Goal: Information Seeking & Learning: Check status

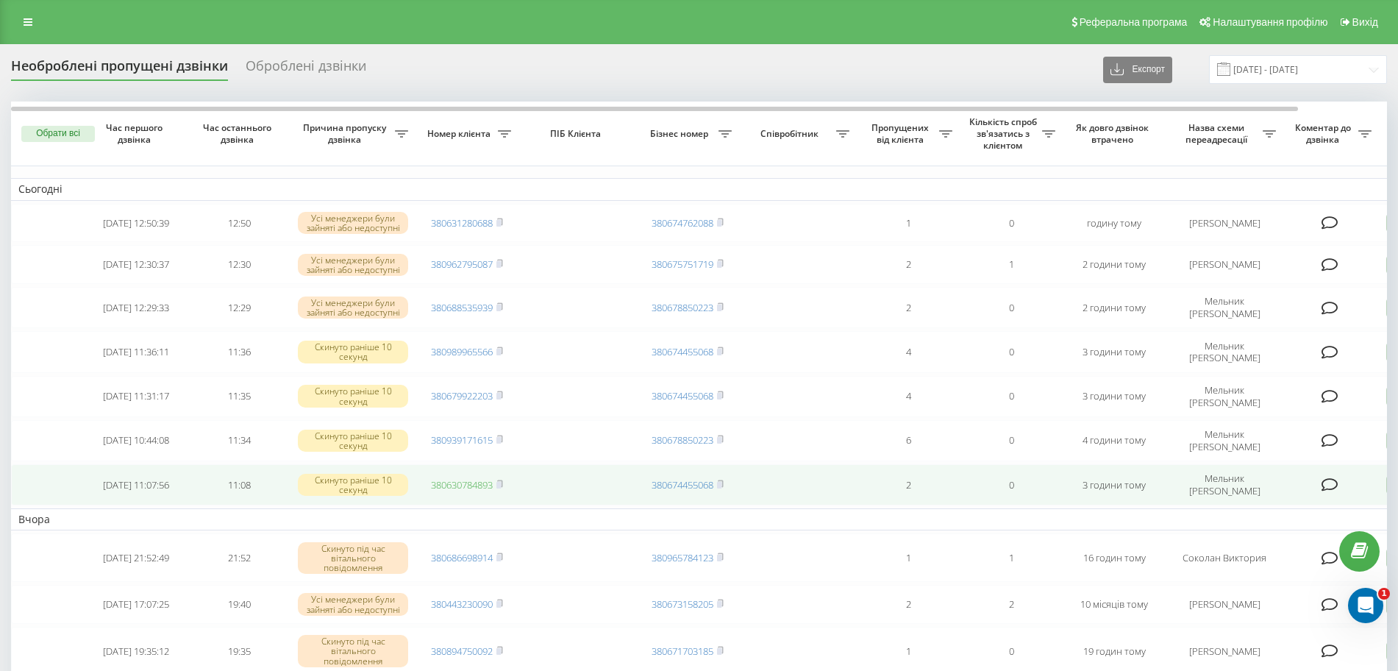
click at [481, 487] on link "380630784893" at bounding box center [462, 484] width 62 height 13
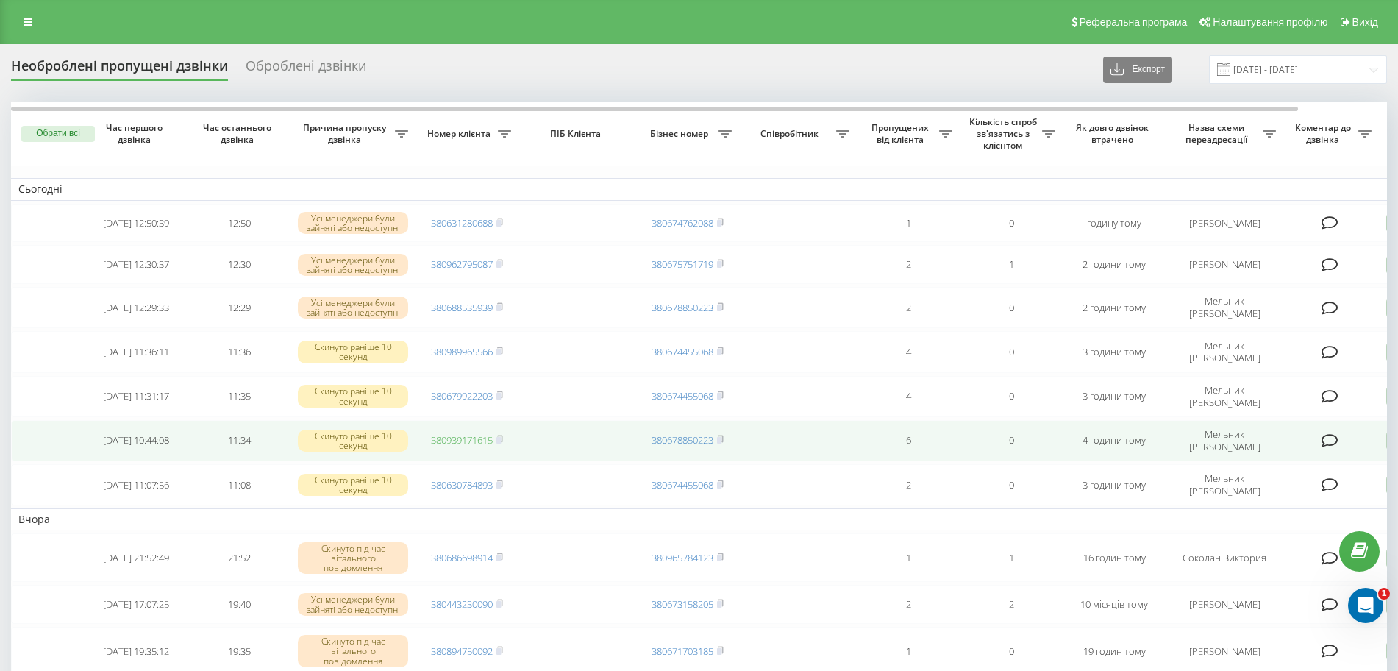
click at [457, 443] on link "380939171615" at bounding box center [462, 439] width 62 height 13
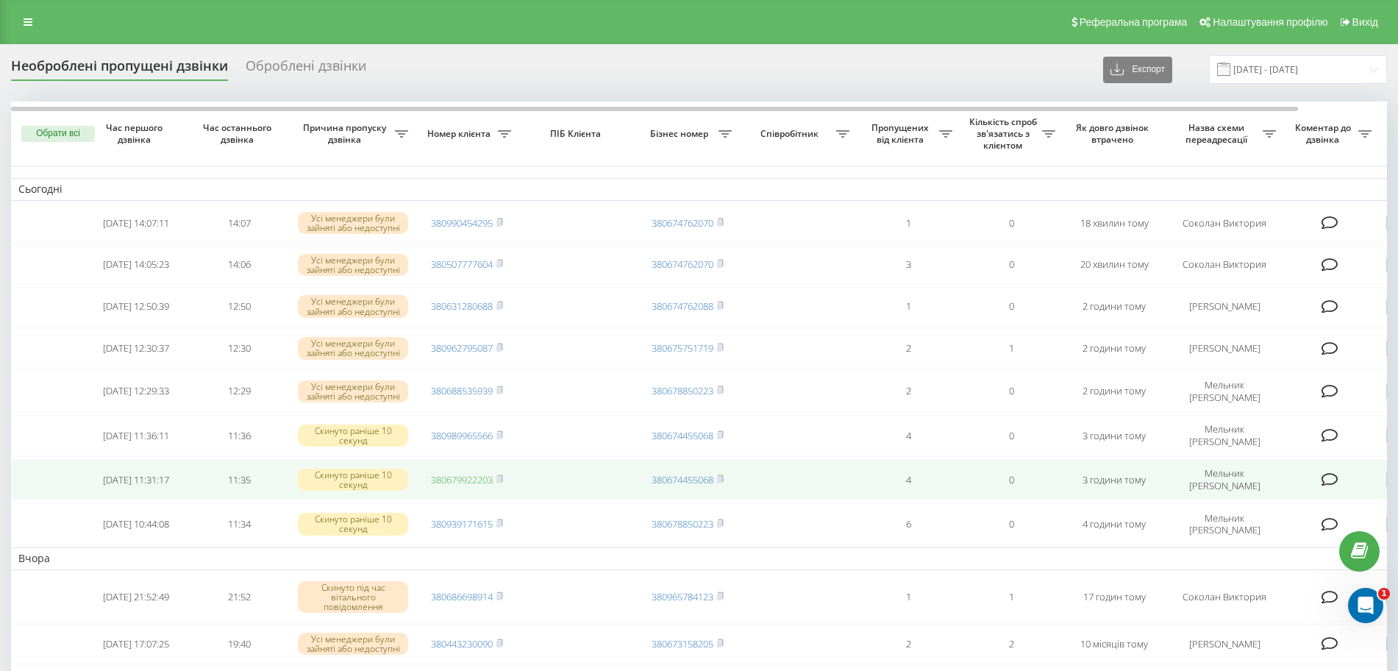
click at [478, 486] on link "380679922203" at bounding box center [462, 479] width 62 height 13
click at [457, 485] on link "380679922203" at bounding box center [462, 479] width 62 height 13
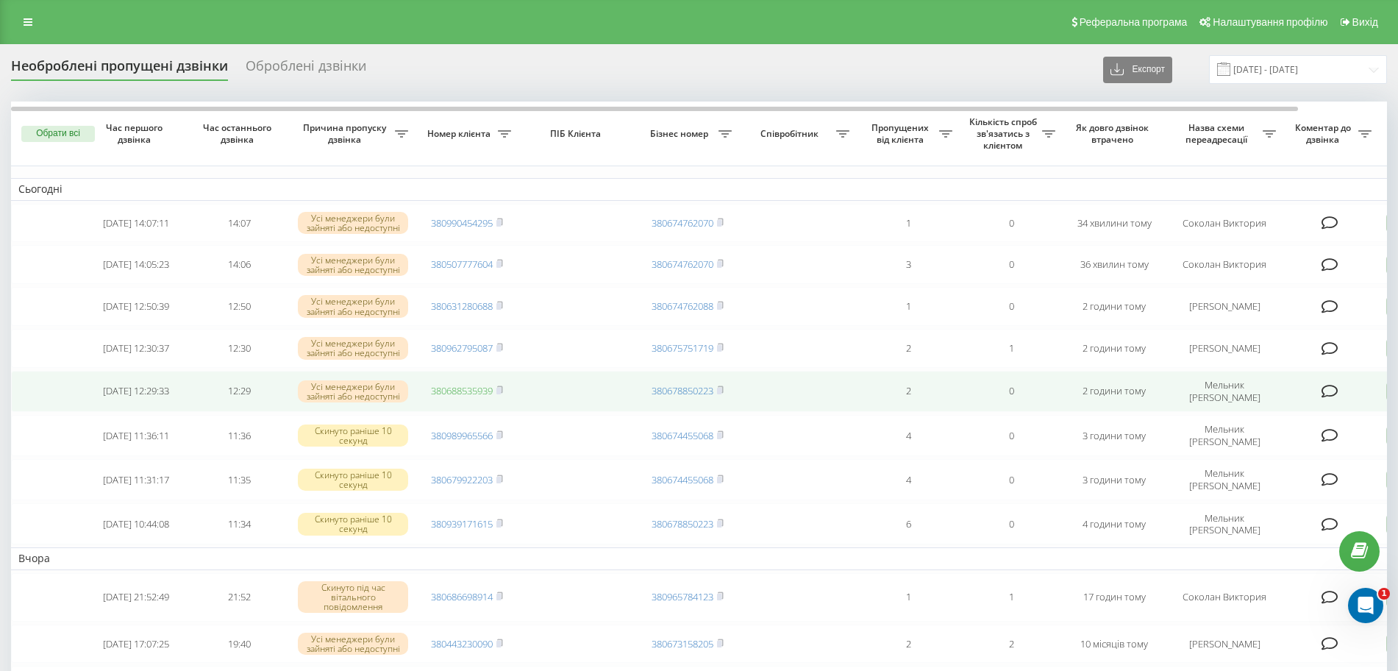
click at [468, 397] on link "380688535939" at bounding box center [462, 390] width 62 height 13
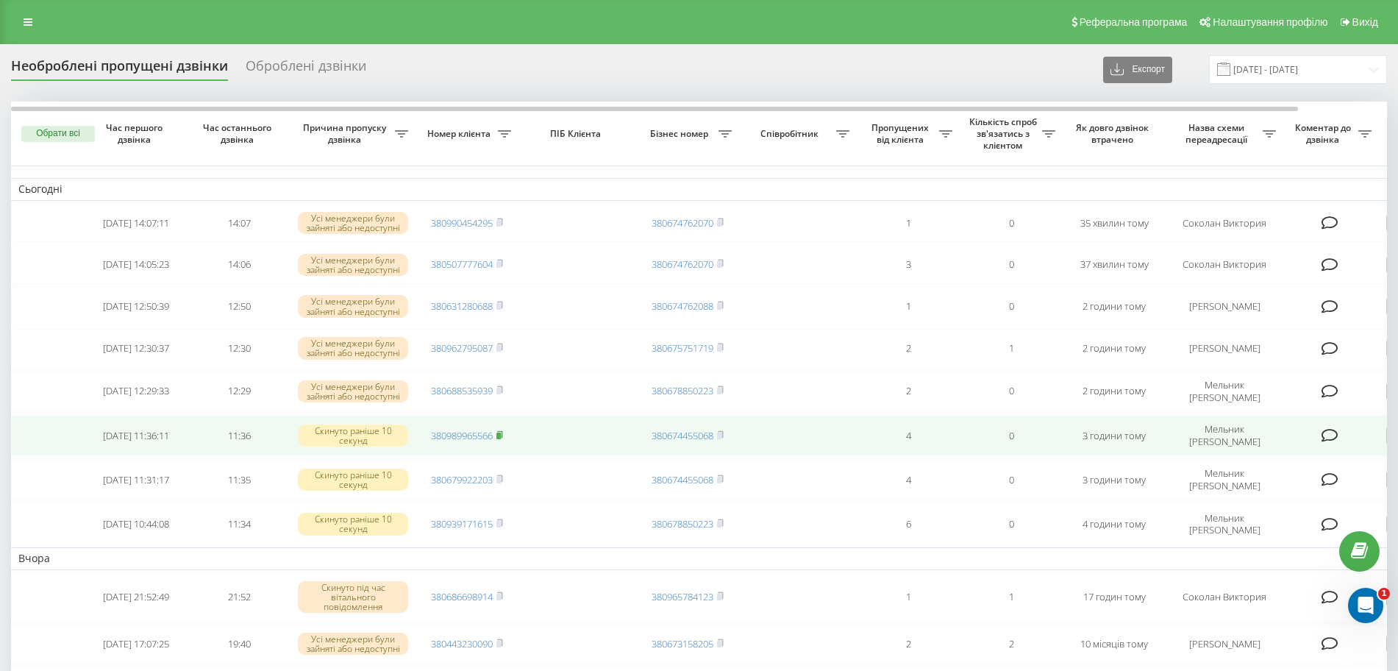
click at [501, 439] on rect at bounding box center [498, 435] width 4 height 7
click at [462, 442] on link "380989965566" at bounding box center [462, 435] width 62 height 13
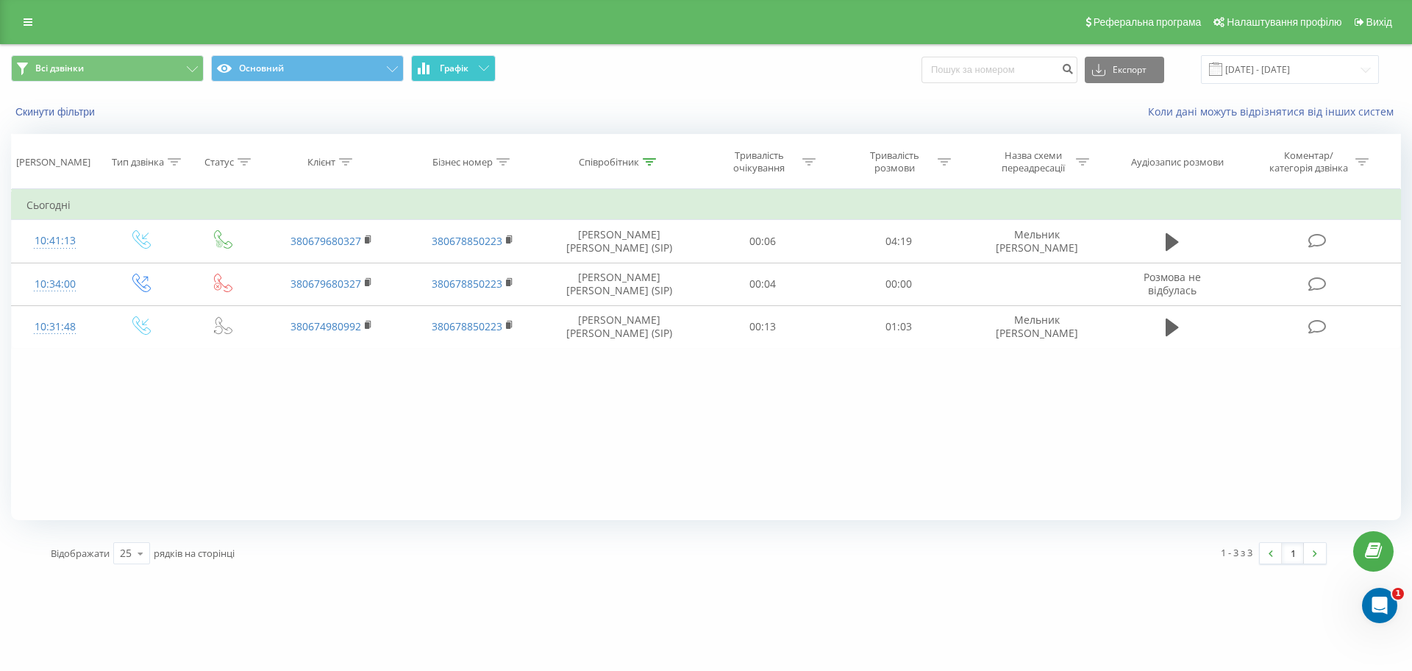
click at [468, 75] on button "Графік" at bounding box center [453, 68] width 85 height 26
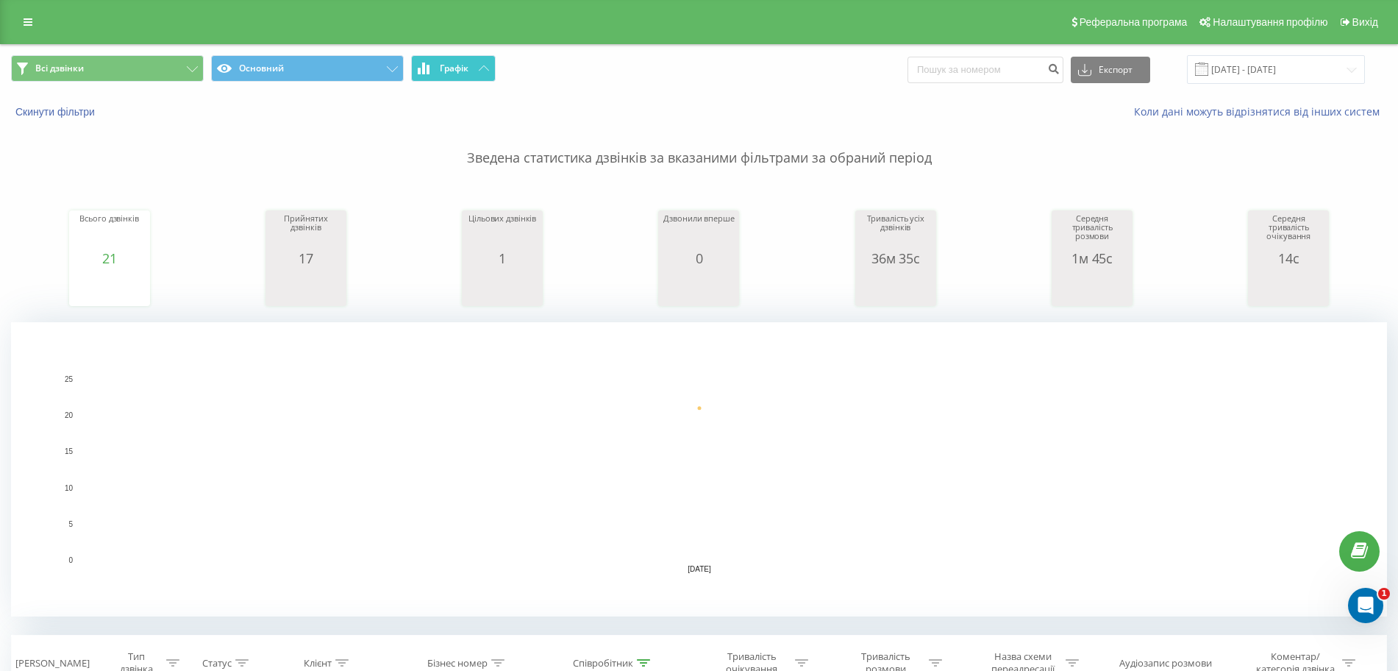
click at [443, 64] on span "Графік" at bounding box center [454, 68] width 29 height 10
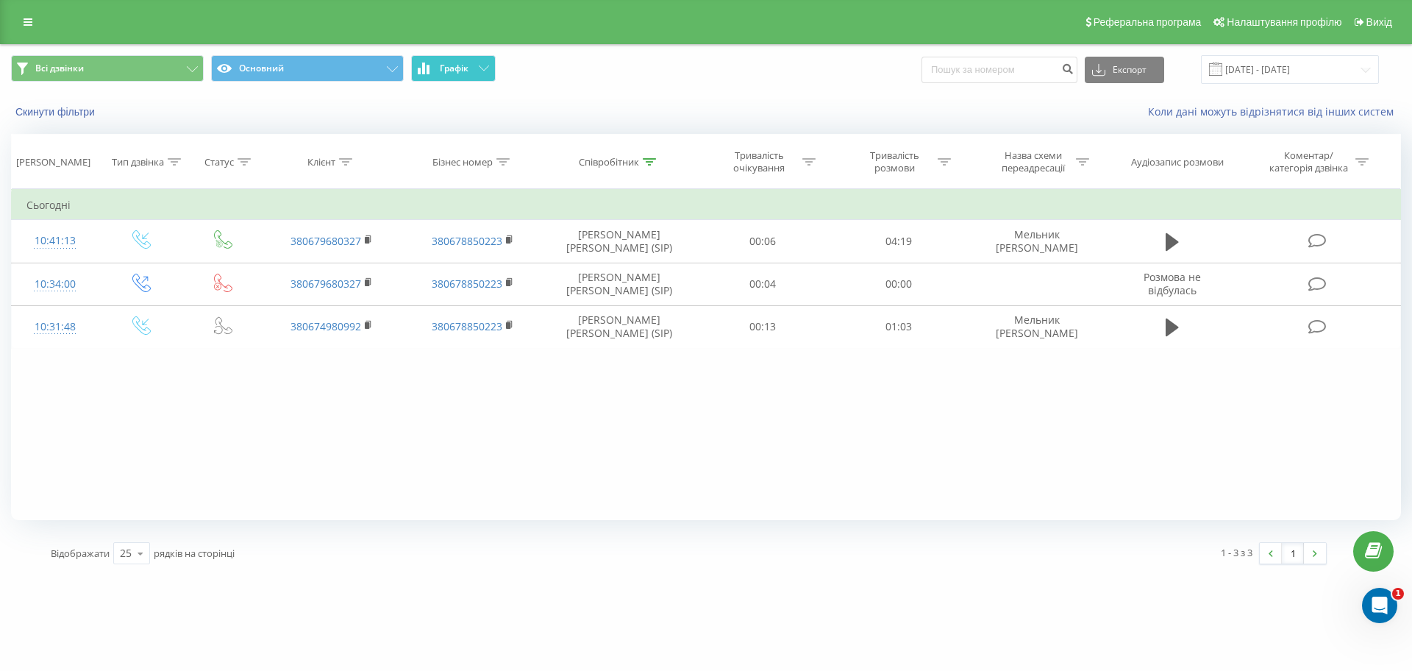
click at [443, 64] on span "Графік" at bounding box center [454, 68] width 29 height 10
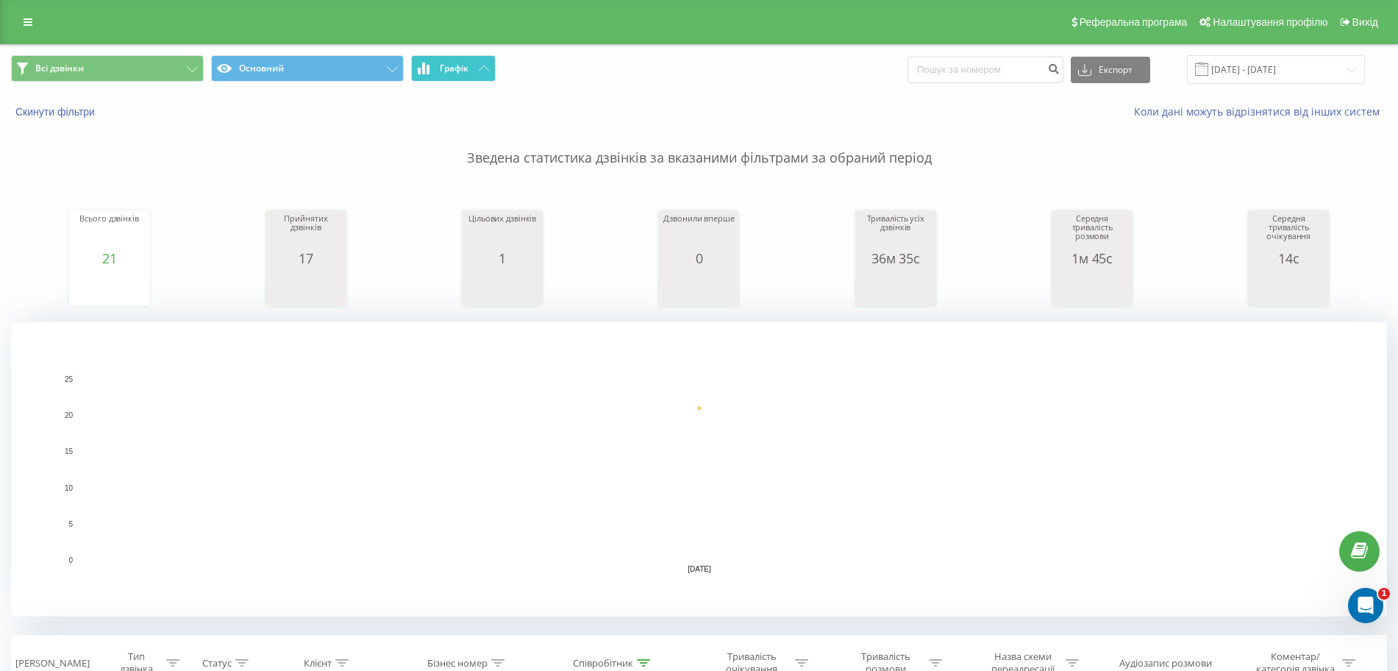
click at [443, 64] on span "Графік" at bounding box center [454, 68] width 29 height 10
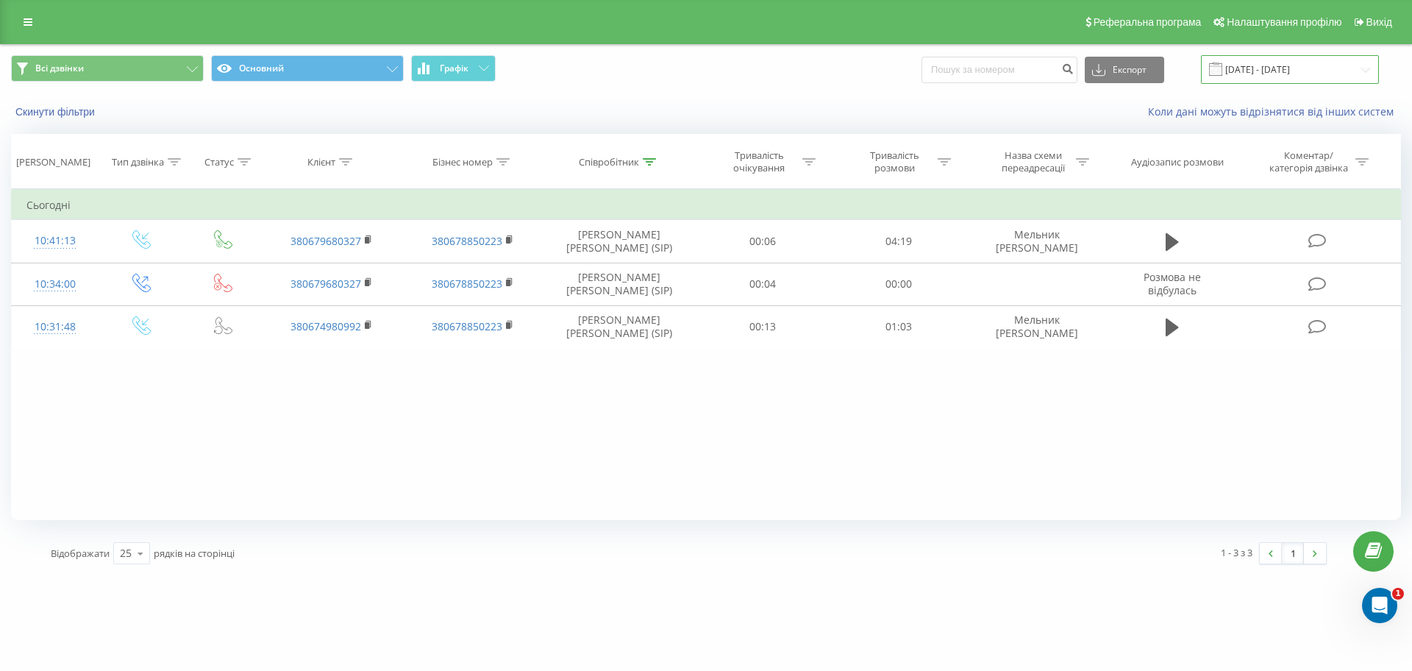
click at [1285, 67] on input "[DATE] - [DATE]" at bounding box center [1290, 69] width 178 height 29
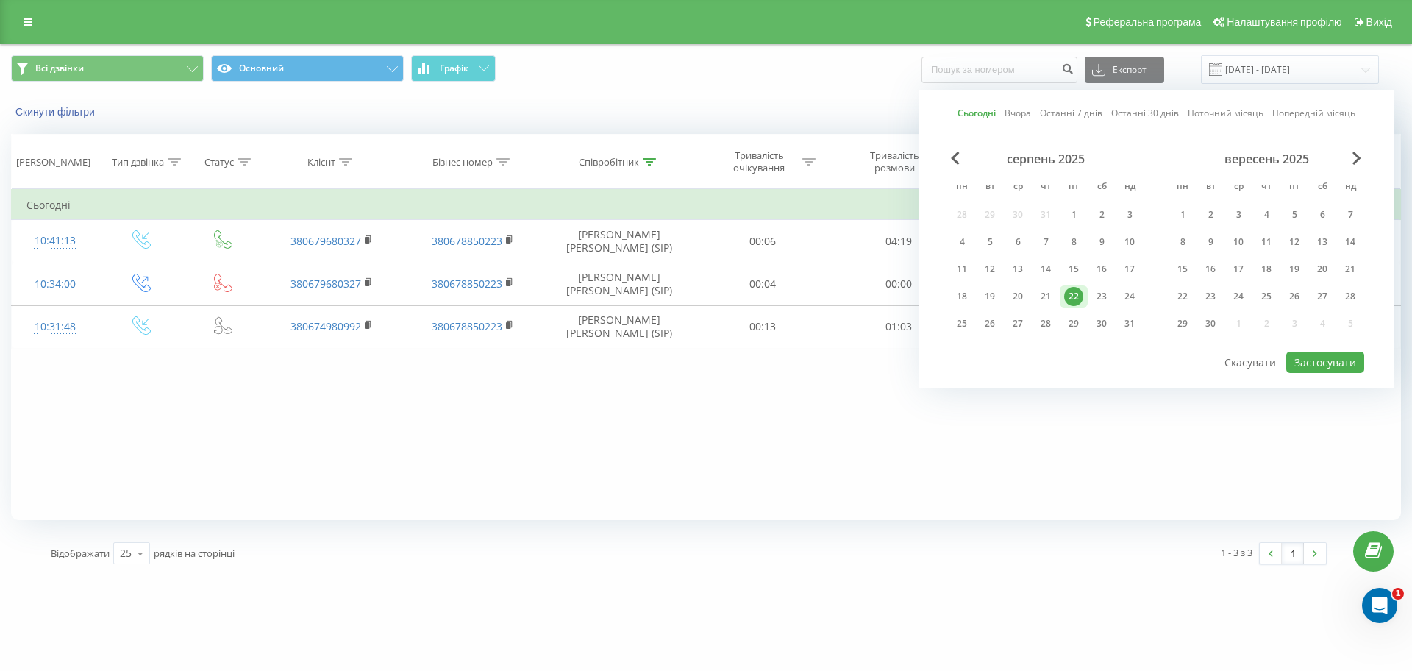
click at [1065, 293] on div "22" at bounding box center [1073, 296] width 19 height 19
click at [655, 160] on icon at bounding box center [649, 161] width 13 height 7
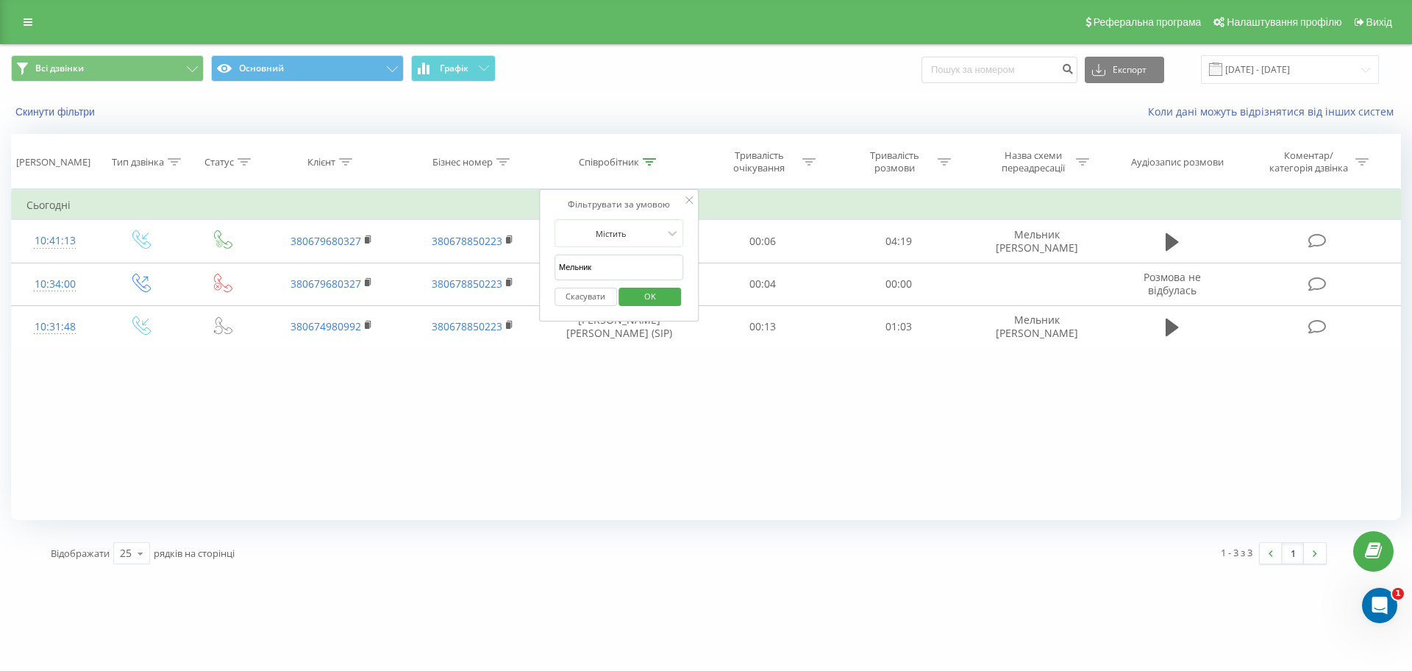
click at [635, 302] on span "OK" at bounding box center [649, 296] width 41 height 23
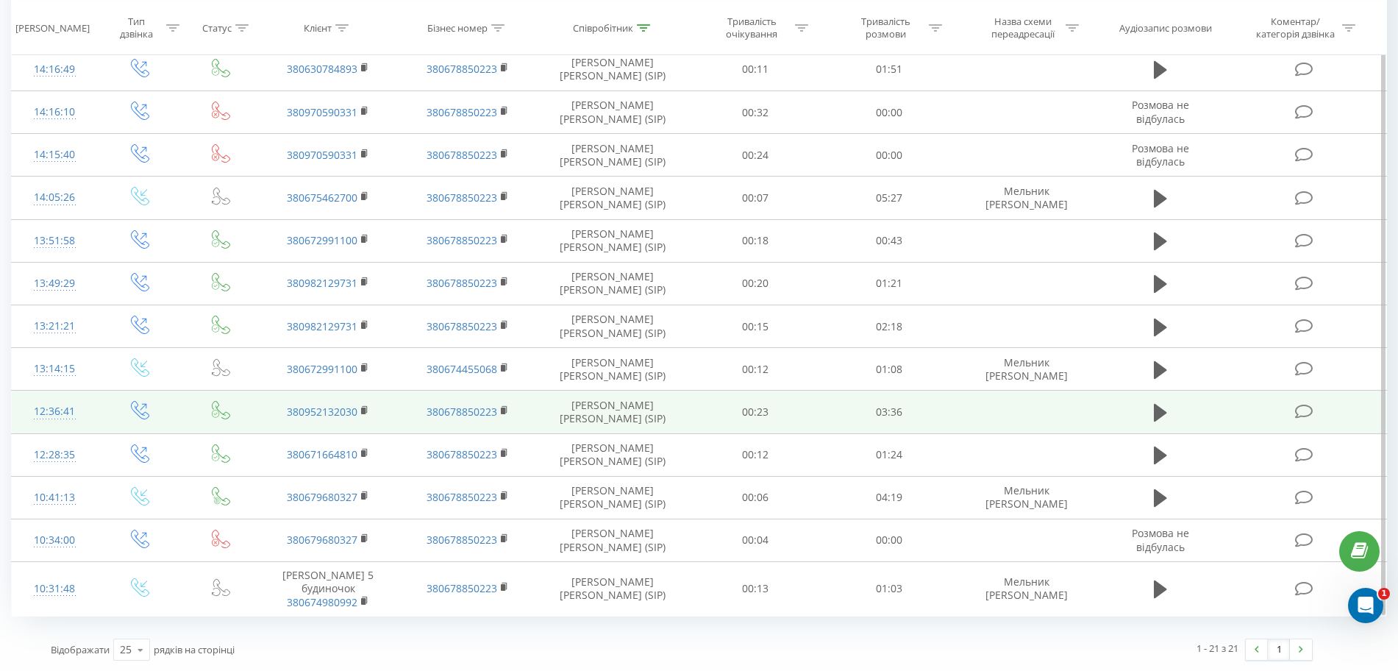
scroll to position [515, 0]
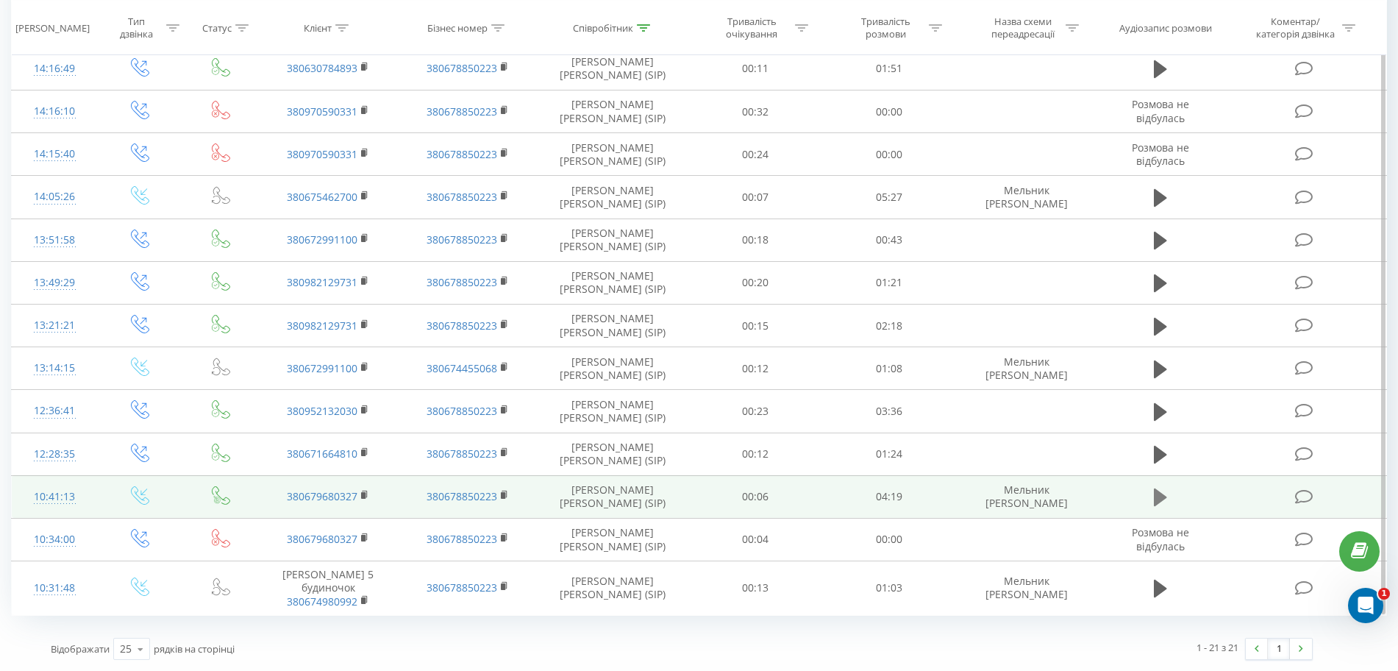
click at [1160, 498] on icon at bounding box center [1160, 497] width 13 height 18
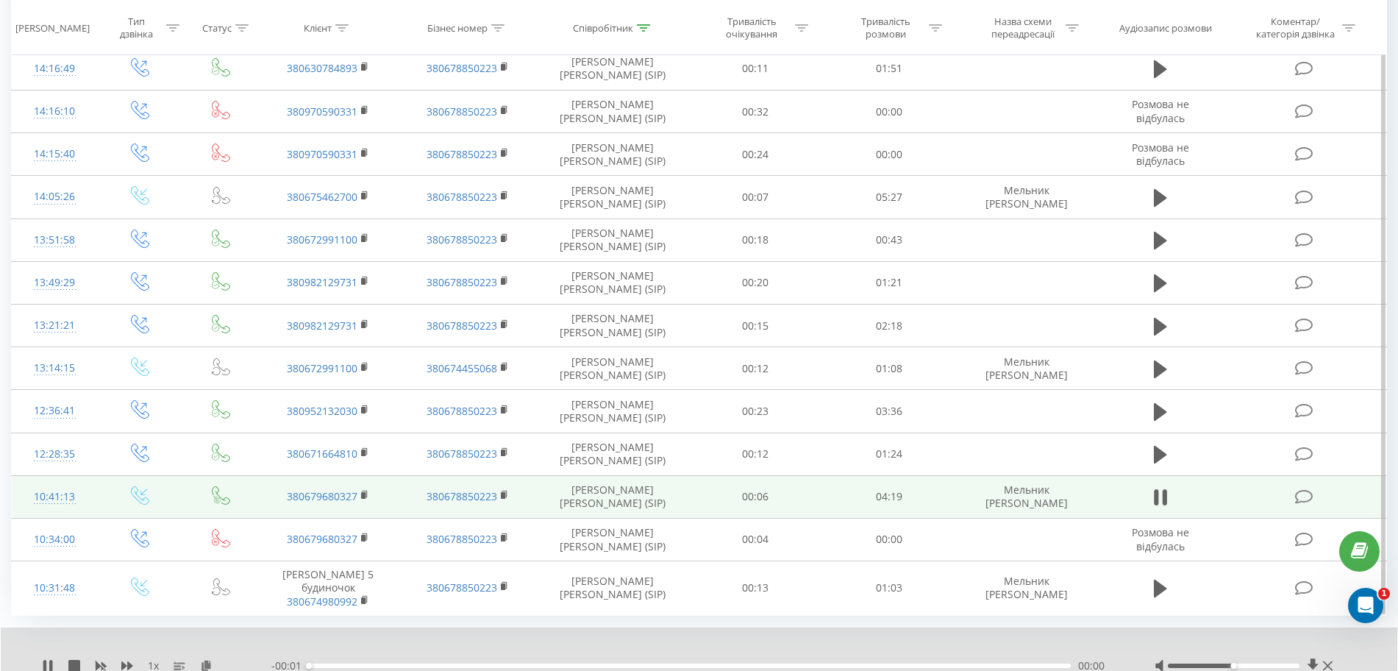
click at [323, 662] on div "- 00:01 00:00 00:00" at bounding box center [694, 665] width 846 height 15
click at [343, 667] on div "00:00" at bounding box center [690, 665] width 762 height 4
click at [396, 662] on div "- 04:19 00:00 00:00" at bounding box center [694, 665] width 846 height 15
click at [405, 668] on div "- 04:19 00:01 00:01" at bounding box center [694, 665] width 846 height 15
click at [365, 665] on div "00:01" at bounding box center [690, 665] width 762 height 4
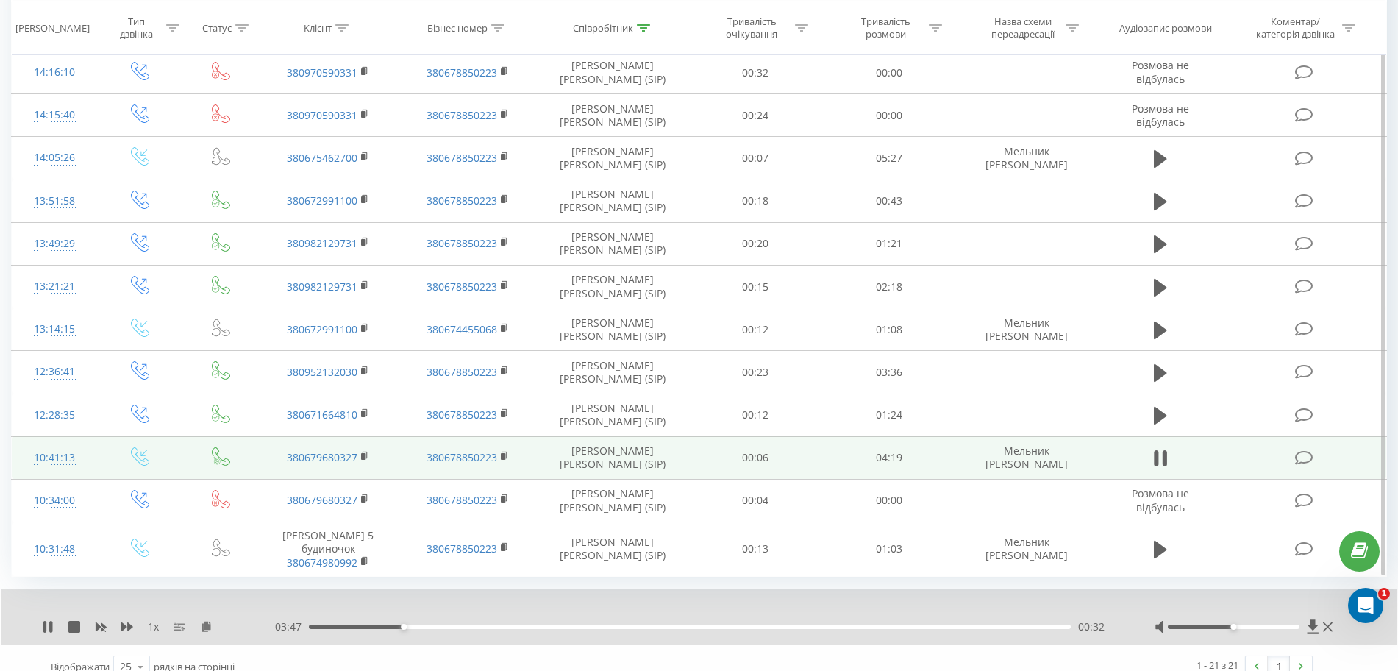
scroll to position [571, 0]
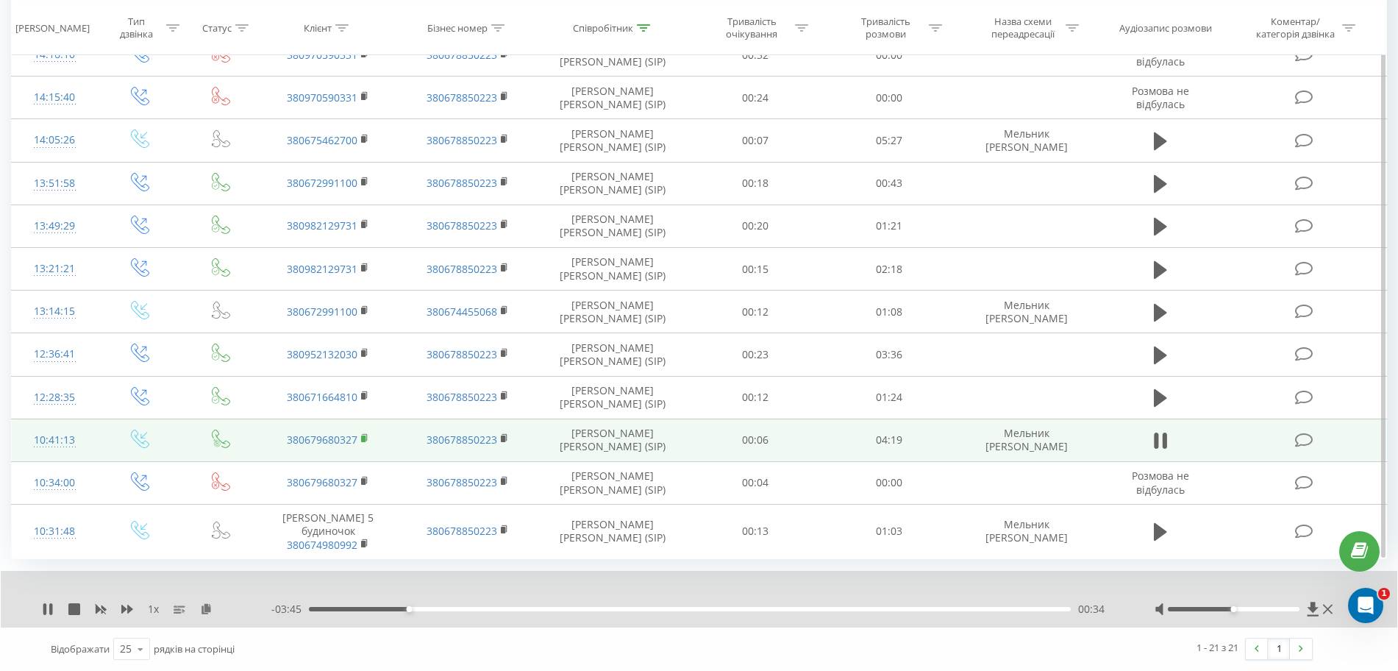
click at [364, 435] on icon at bounding box center [365, 438] width 8 height 10
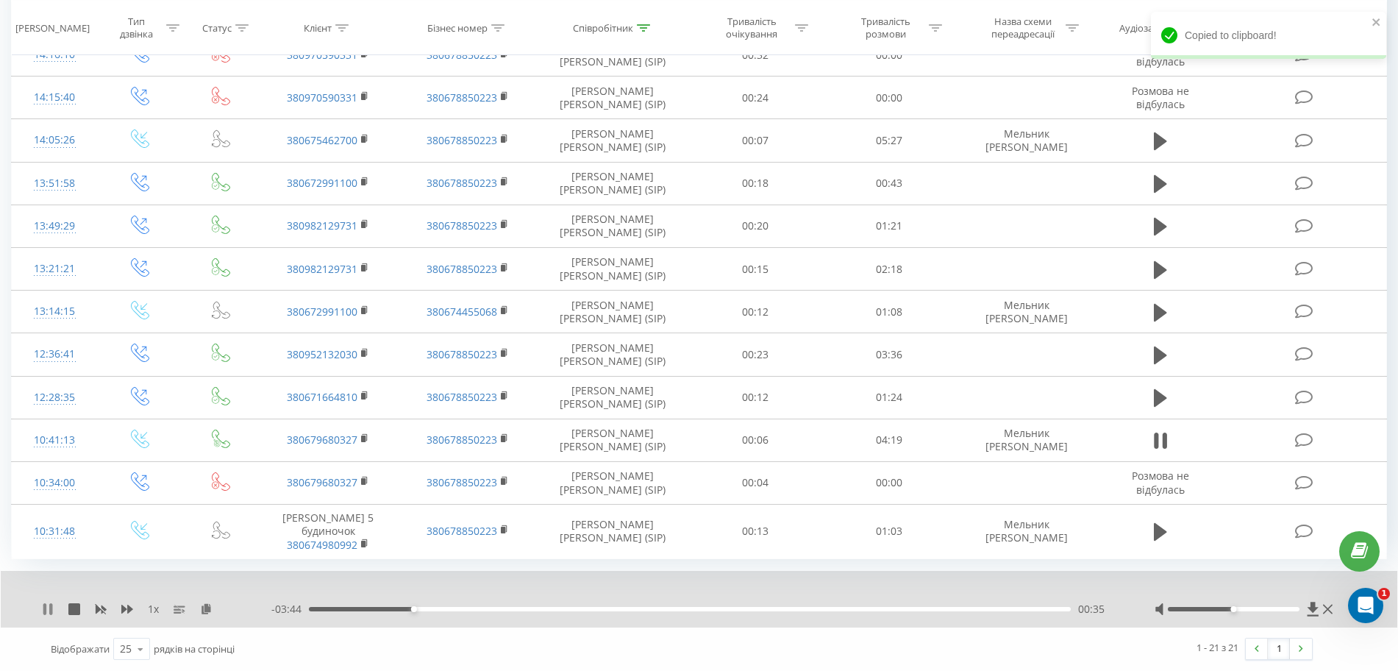
click at [43, 603] on icon at bounding box center [48, 609] width 12 height 12
